Goal: Transaction & Acquisition: Purchase product/service

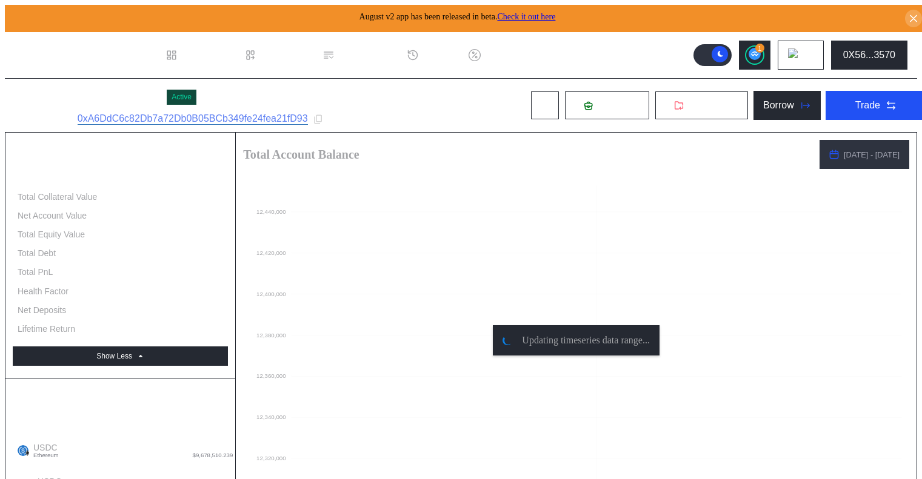
select select "*"
click at [885, 101] on icon at bounding box center [891, 105] width 12 height 12
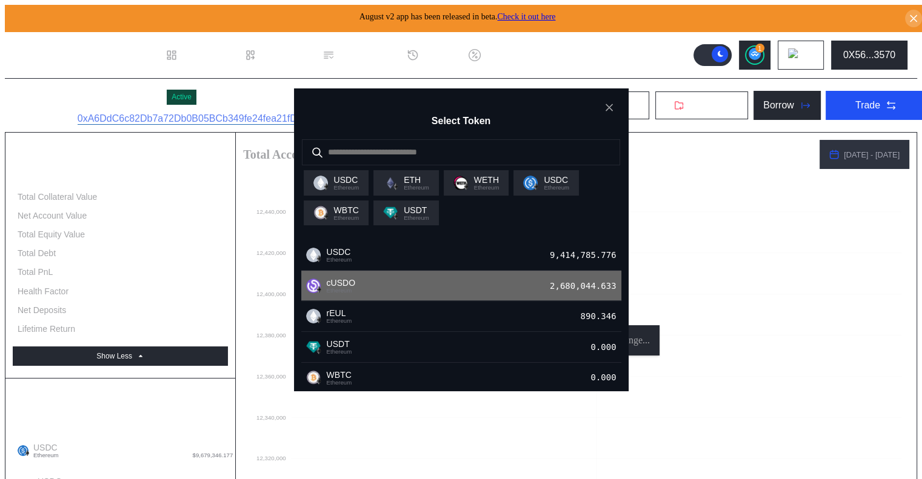
click at [540, 292] on div "cUSDO Ethereum 2,680,044.633" at bounding box center [461, 286] width 320 height 31
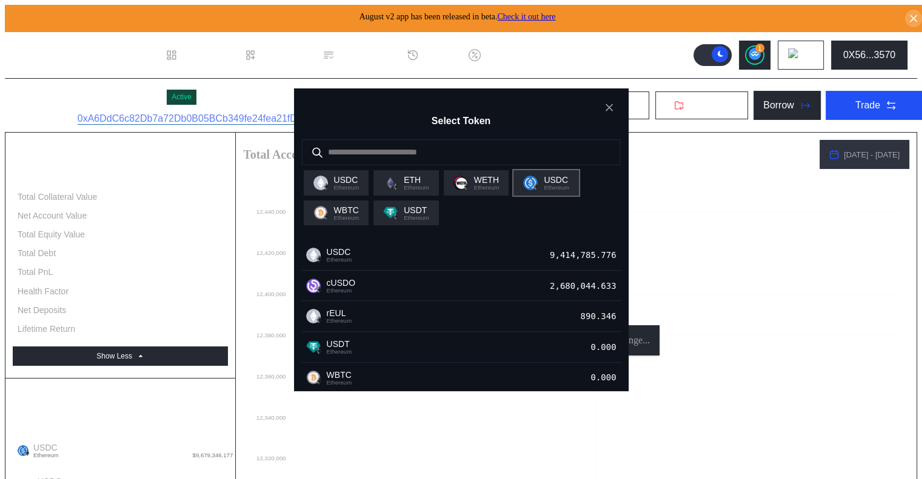
click at [556, 190] on span "Ethereum" at bounding box center [556, 188] width 25 height 6
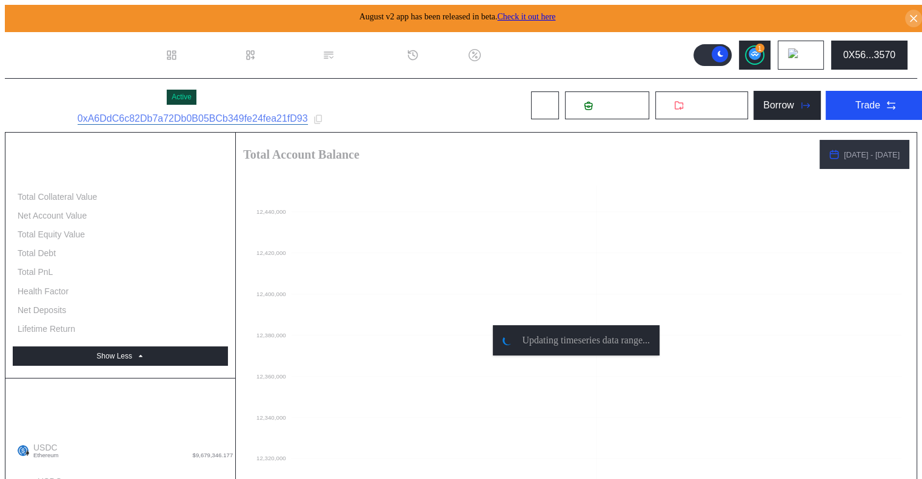
drag, startPoint x: 567, startPoint y: 213, endPoint x: 524, endPoint y: 210, distance: 43.8
type input "*"
type input "******"
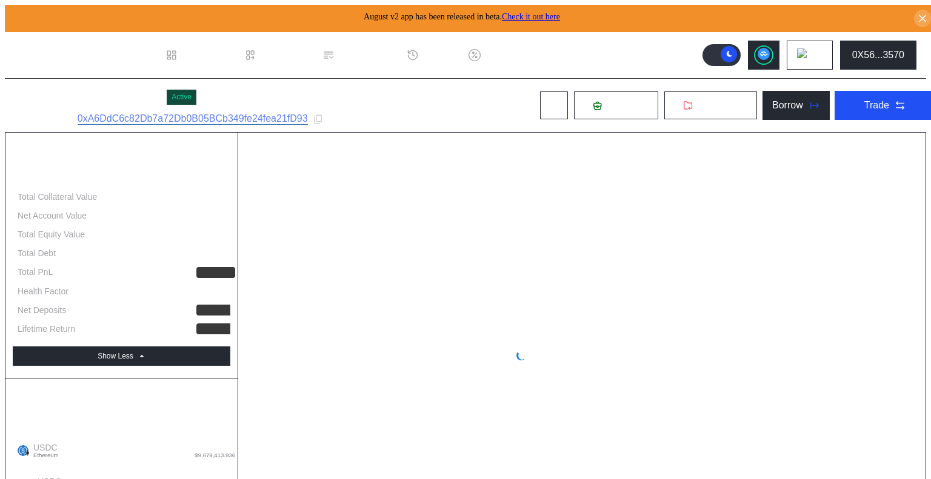
select select "*"
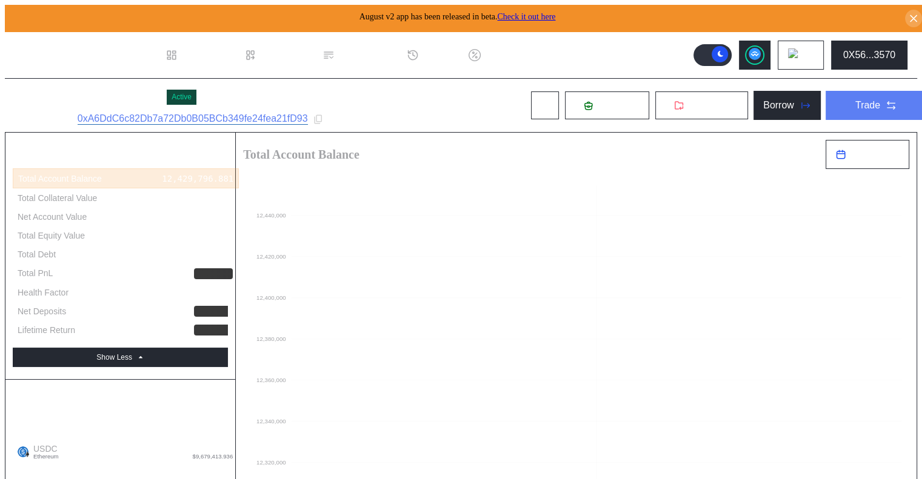
click at [836, 96] on button "Trade" at bounding box center [875, 105] width 101 height 29
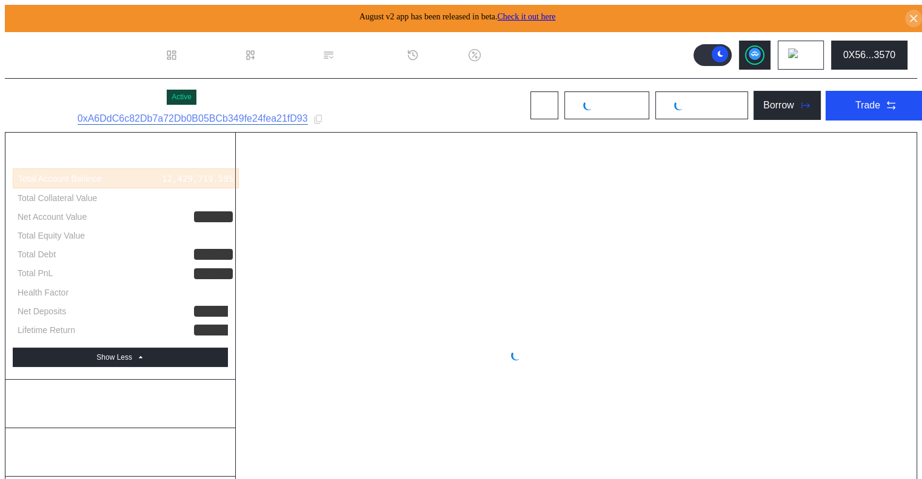
click at [446, 79] on div "cUSDO Strategist 1 Active Subaccount ID: 0xA6DdC6c82Db7a72Db0B05BCb349fe24fea21…" at bounding box center [471, 105] width 932 height 53
select select "*"
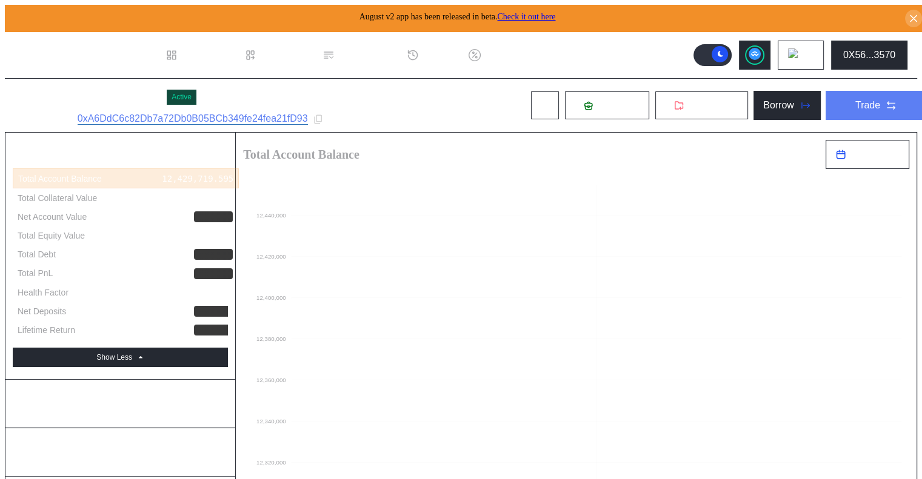
click at [836, 108] on button "Trade" at bounding box center [875, 105] width 101 height 29
drag, startPoint x: 574, startPoint y: 87, endPoint x: 585, endPoint y: 92, distance: 11.9
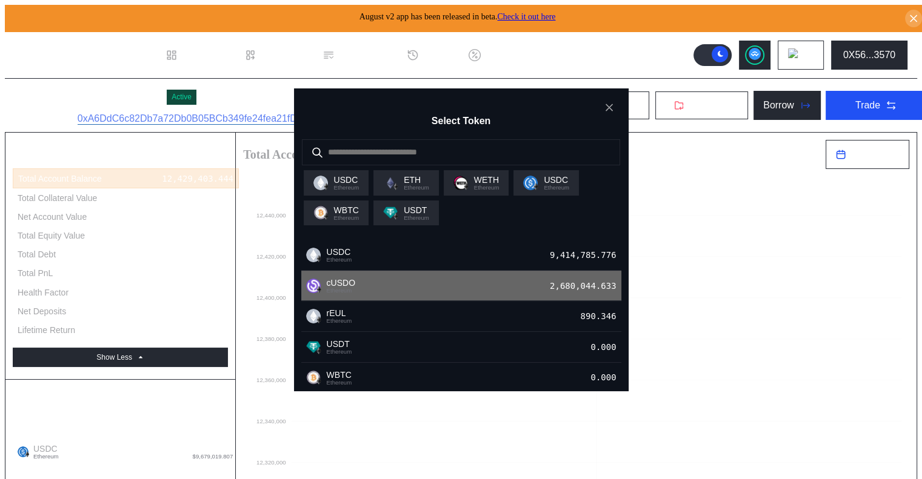
click at [559, 294] on div "2,680,044.633" at bounding box center [586, 286] width 72 height 16
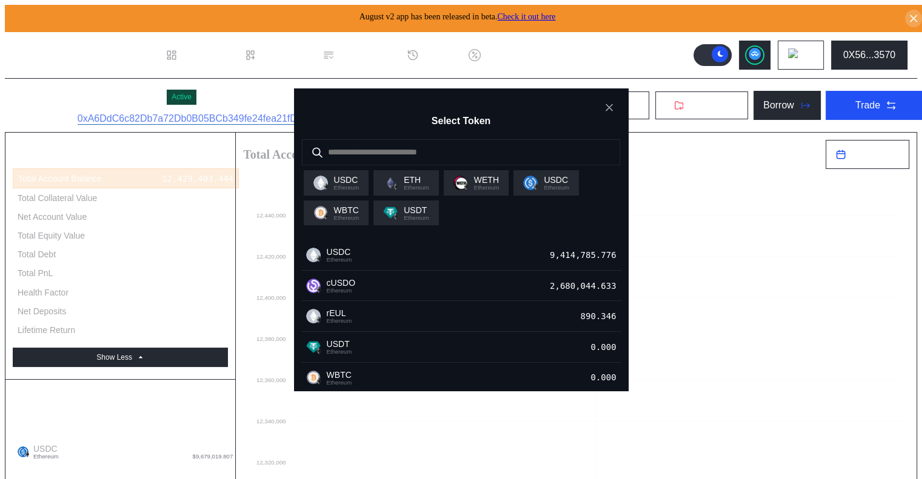
click at [569, 185] on span "USDC" at bounding box center [556, 180] width 25 height 10
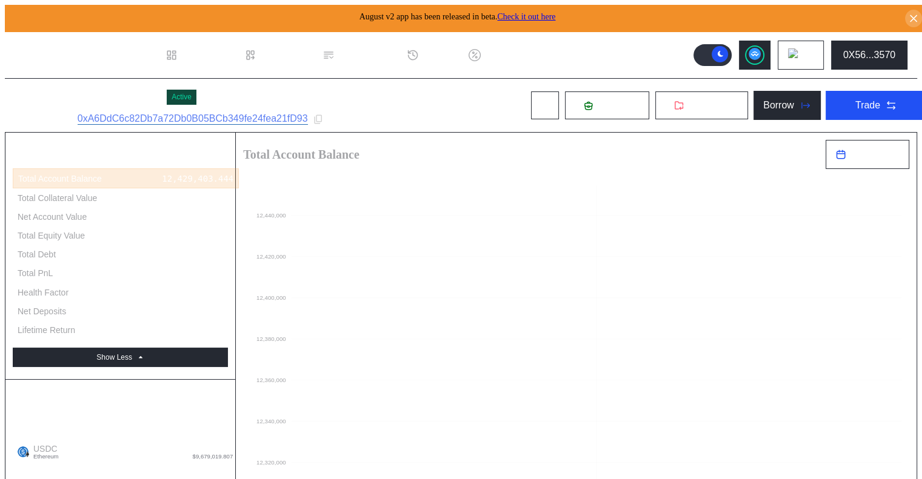
drag, startPoint x: 587, startPoint y: 193, endPoint x: 555, endPoint y: 195, distance: 32.1
type input "******"
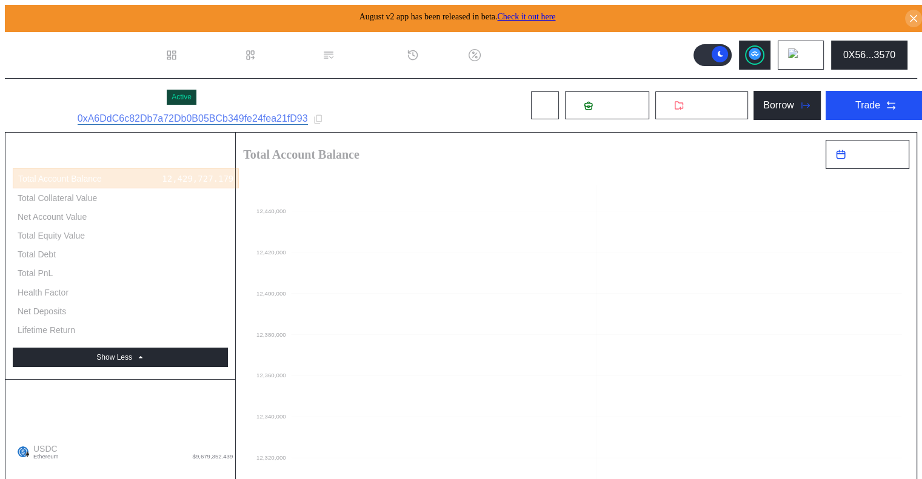
type input "***"
click at [321, 119] on icon at bounding box center [318, 119] width 8 height 9
click at [855, 100] on div "Trade" at bounding box center [867, 105] width 25 height 11
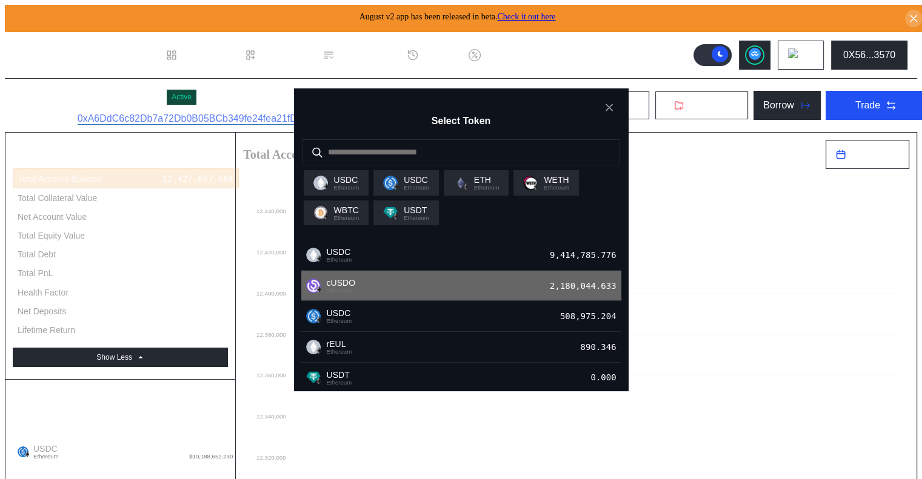
click at [450, 293] on div "cUSDO Ethereum 2,180,044.633" at bounding box center [461, 286] width 320 height 31
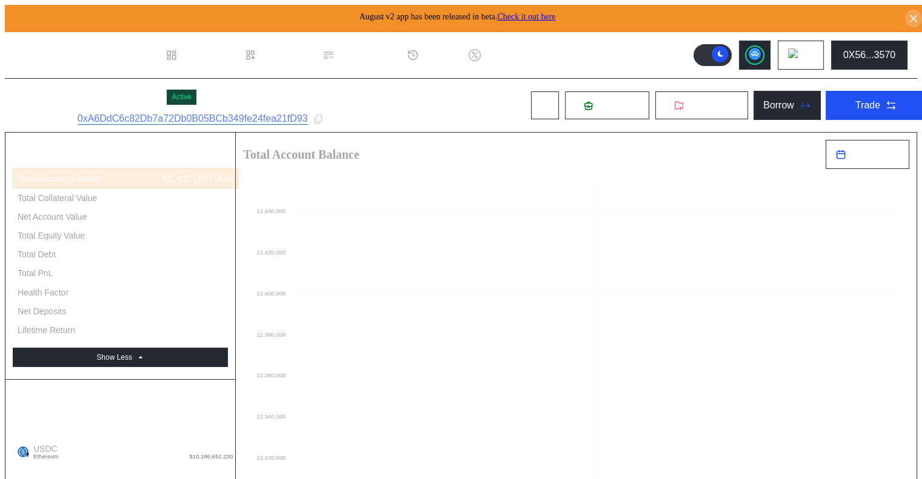
drag, startPoint x: 649, startPoint y: 204, endPoint x: 531, endPoint y: 207, distance: 118.2
type input "******"
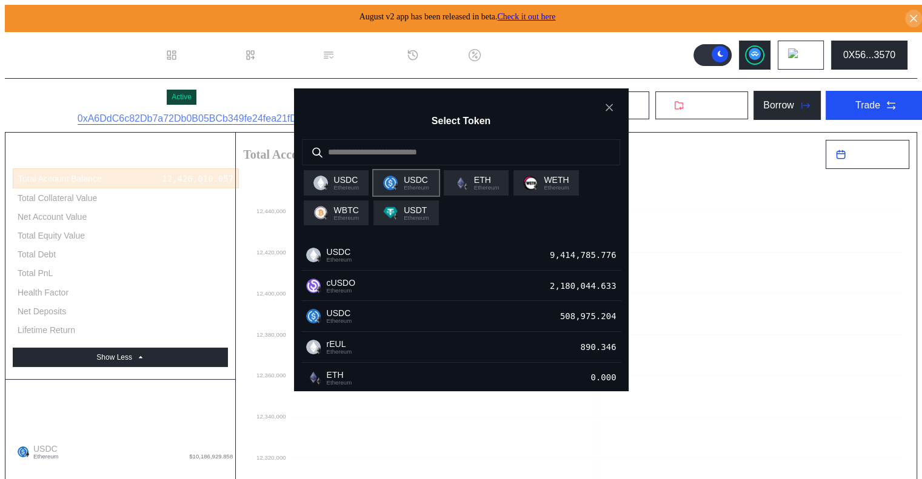
click at [411, 190] on span "Ethereum" at bounding box center [416, 188] width 25 height 6
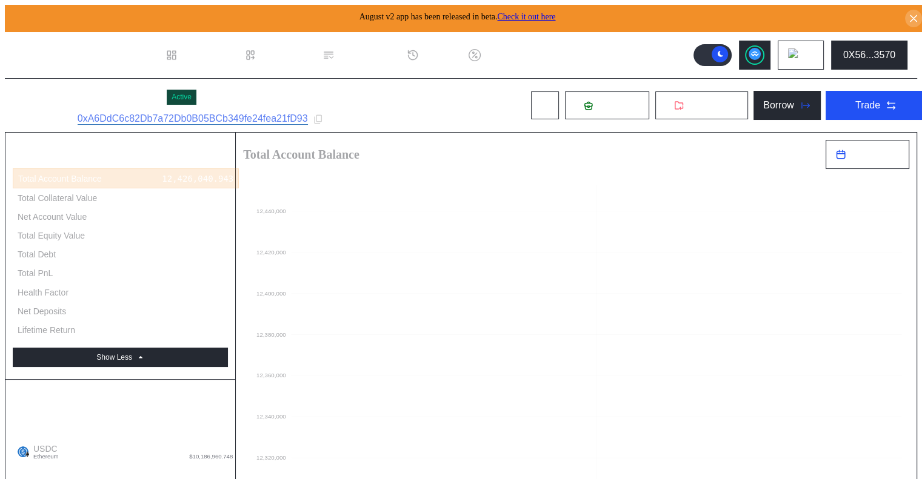
scroll to position [61, 0]
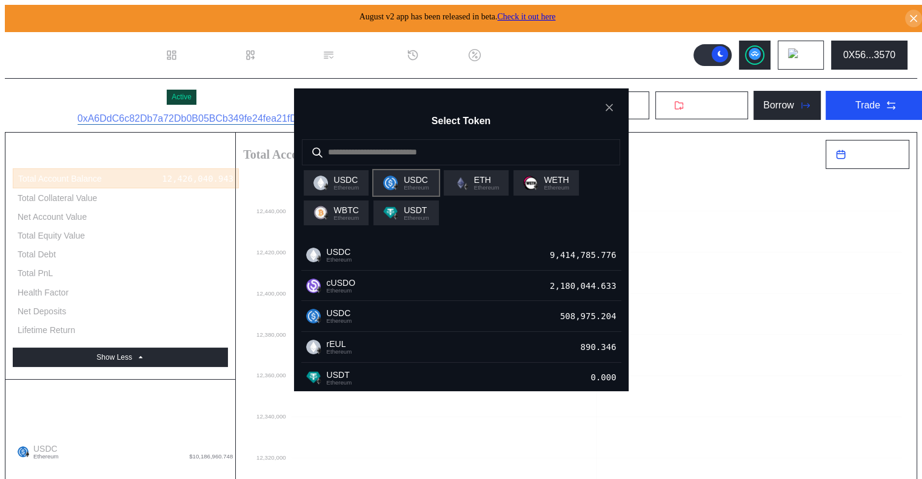
click at [421, 184] on span "USDC" at bounding box center [416, 180] width 25 height 10
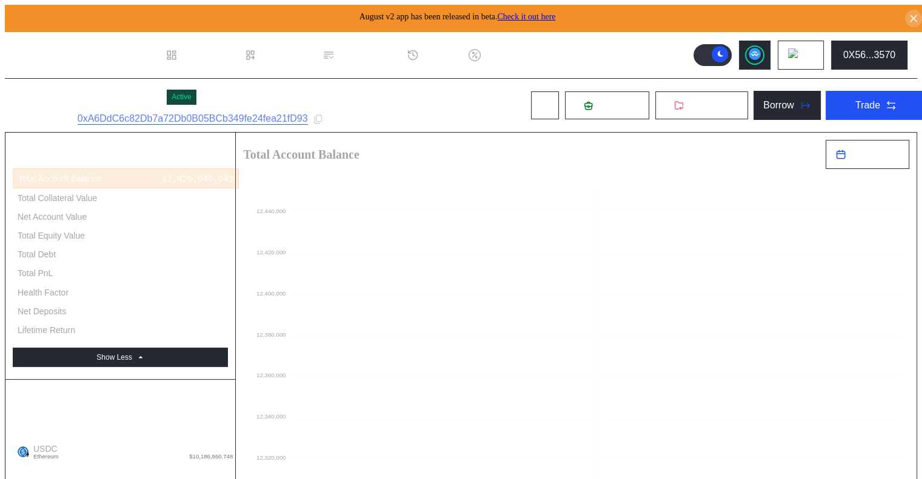
type input "***"
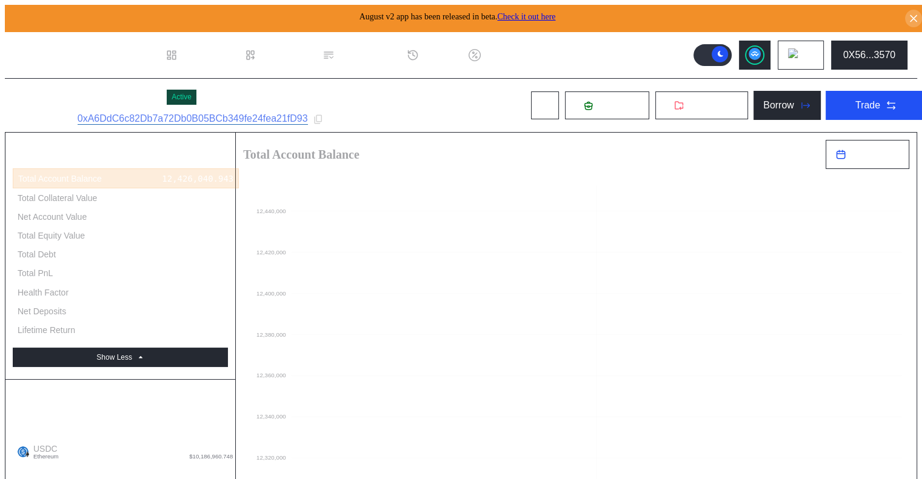
click at [750, 48] on button at bounding box center [755, 55] width 32 height 29
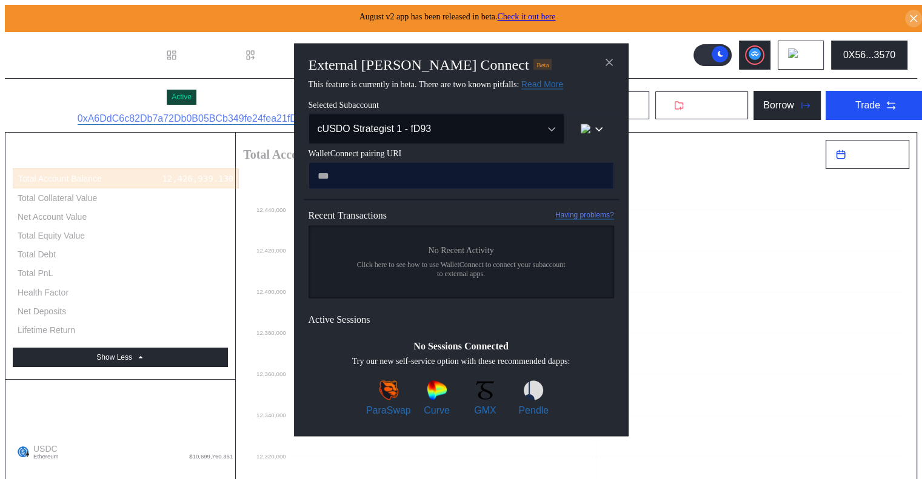
click at [477, 182] on input "modal" at bounding box center [460, 175] width 305 height 27
type input "**********"
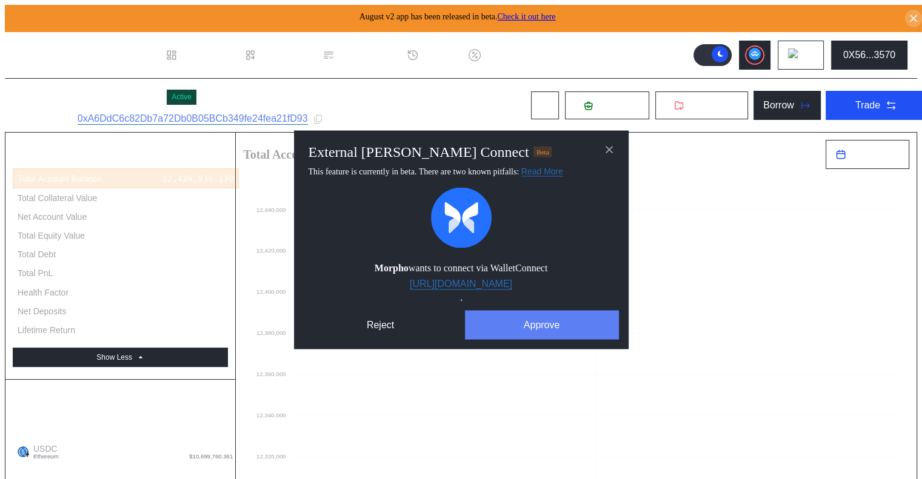
click at [574, 323] on button "Approve" at bounding box center [542, 324] width 154 height 29
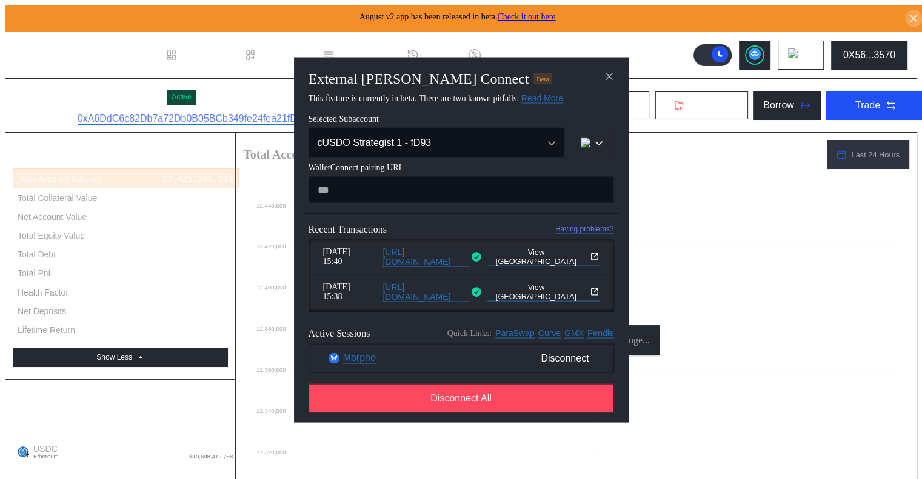
click at [612, 73] on icon "close modal" at bounding box center [609, 76] width 6 height 6
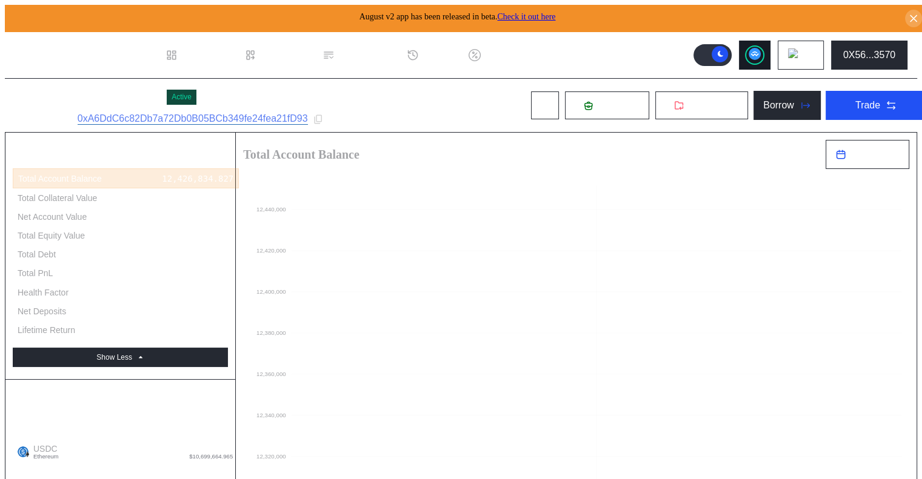
click at [760, 53] on circle at bounding box center [754, 54] width 12 height 12
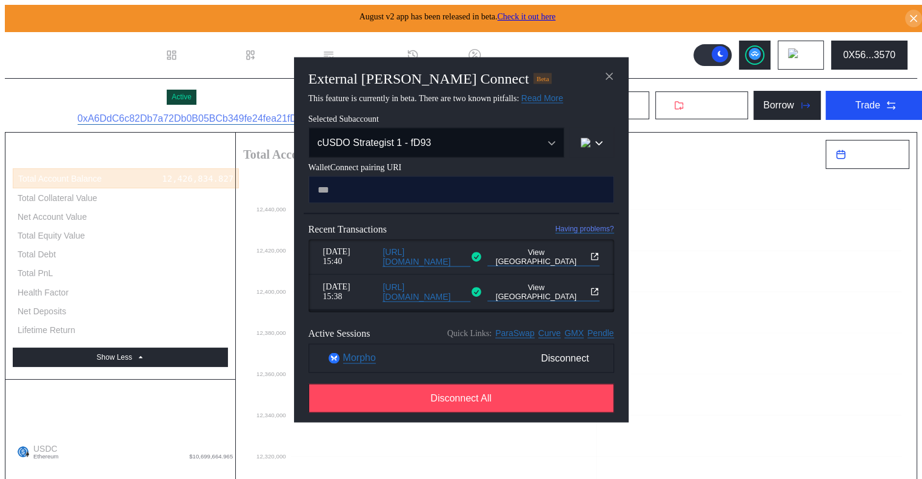
click at [400, 196] on input "modal" at bounding box center [460, 189] width 305 height 27
type input "**********"
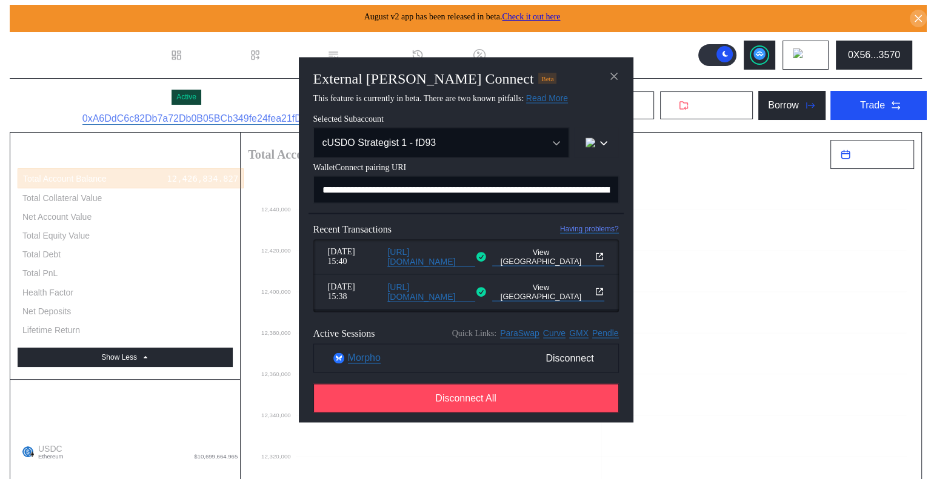
scroll to position [0, 727]
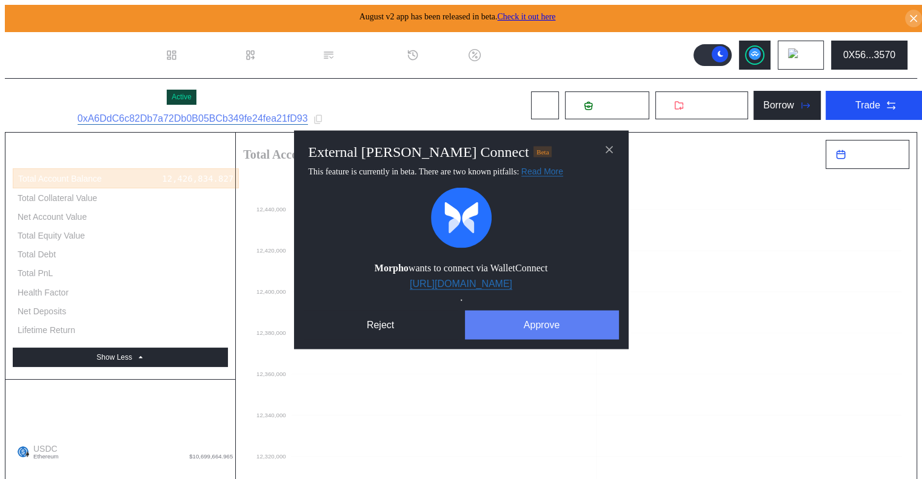
click at [561, 317] on button "Approve" at bounding box center [542, 324] width 154 height 29
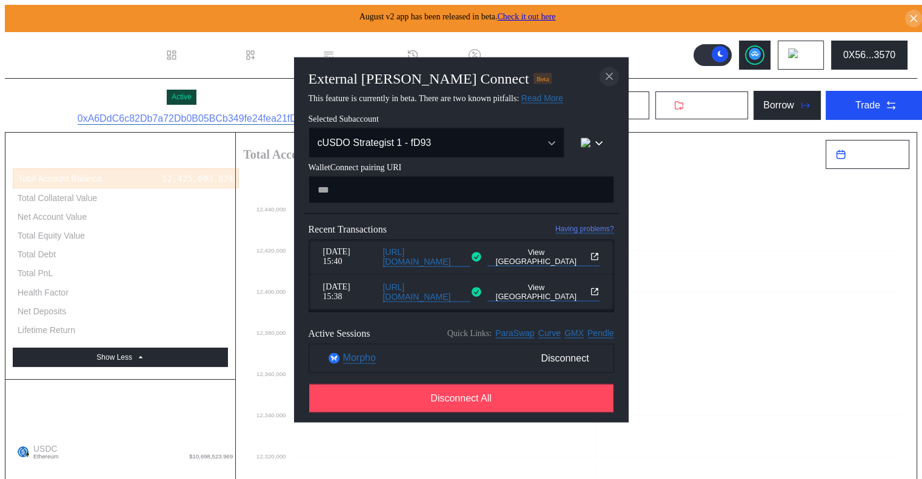
click at [613, 77] on icon "close modal" at bounding box center [609, 76] width 12 height 13
